Goal: Transaction & Acquisition: Purchase product/service

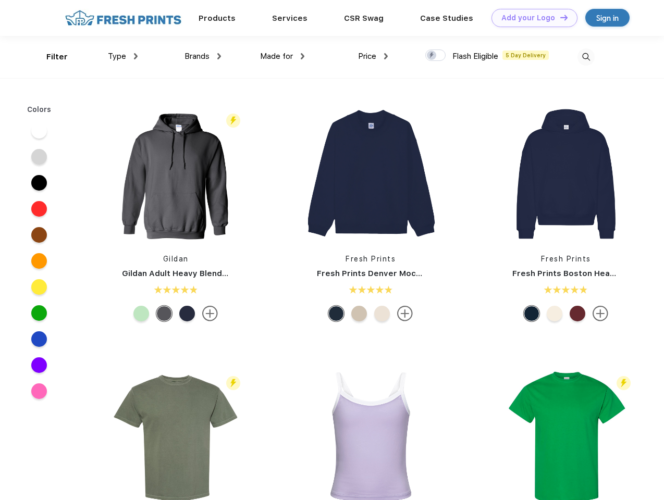
click at [531, 18] on link "Add your Logo Design Tool" at bounding box center [534, 18] width 86 height 18
click at [0, 0] on div "Design Tool" at bounding box center [0, 0] width 0 height 0
click at [559, 17] on link "Add your Logo Design Tool" at bounding box center [534, 18] width 86 height 18
click at [50, 57] on div "Filter" at bounding box center [56, 57] width 21 height 12
click at [123, 56] on span "Type" at bounding box center [117, 56] width 18 height 9
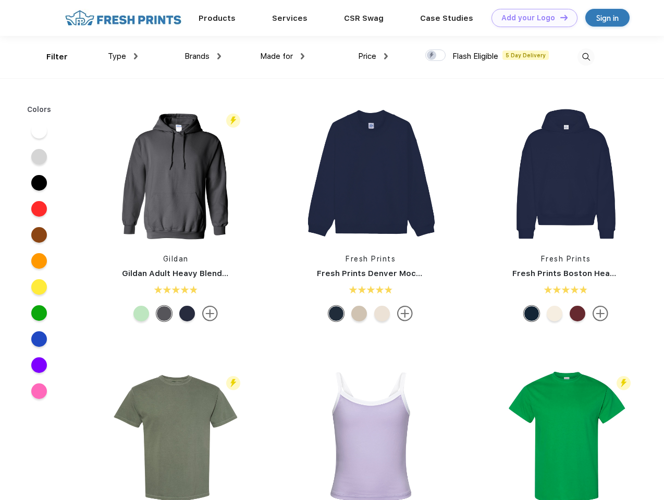
click at [203, 56] on span "Brands" at bounding box center [196, 56] width 25 height 9
click at [282, 56] on span "Made for" at bounding box center [276, 56] width 33 height 9
click at [373, 56] on span "Price" at bounding box center [367, 56] width 18 height 9
click at [436, 56] on div at bounding box center [435, 55] width 20 height 11
click at [432, 56] on input "checkbox" at bounding box center [428, 52] width 7 height 7
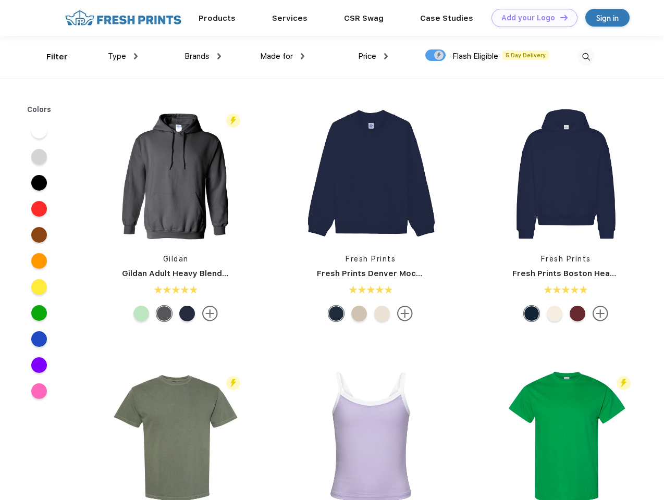
click at [586, 57] on img at bounding box center [585, 56] width 17 height 17
